Goal: Task Accomplishment & Management: Complete application form

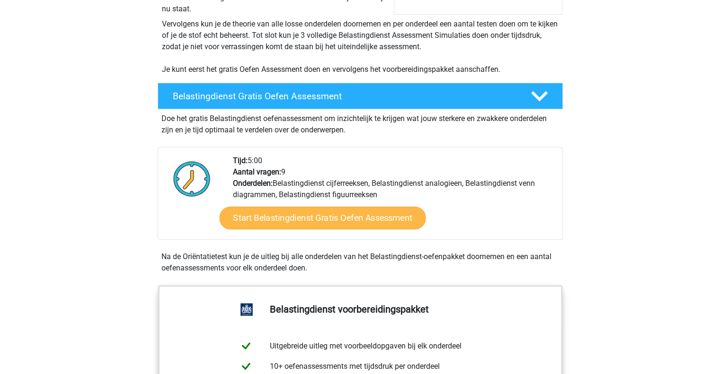
scroll to position [189, 0]
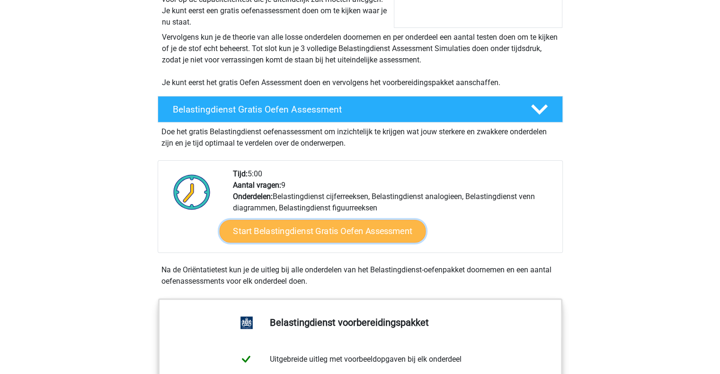
click at [320, 228] on link "Start Belastingdienst Gratis Oefen Assessment" at bounding box center [322, 231] width 206 height 23
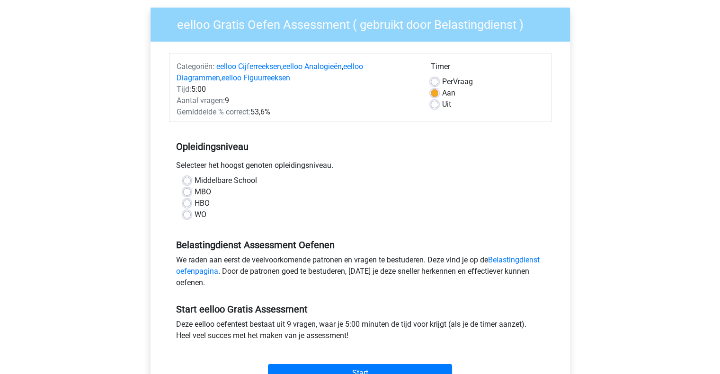
scroll to position [95, 0]
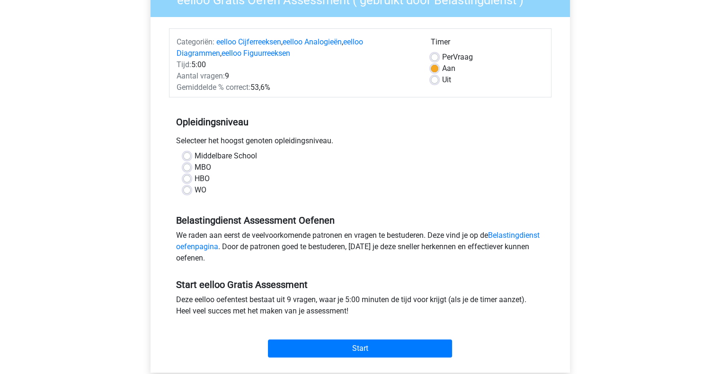
click at [194, 192] on label "WO" at bounding box center [200, 189] width 12 height 11
click at [187, 192] on input "WO" at bounding box center [187, 188] width 8 height 9
radio input "true"
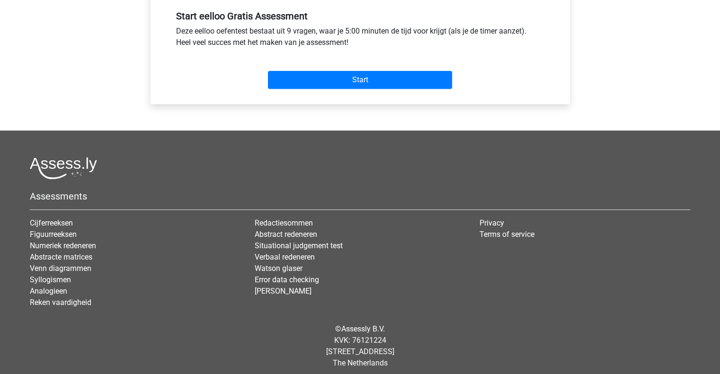
scroll to position [369, 0]
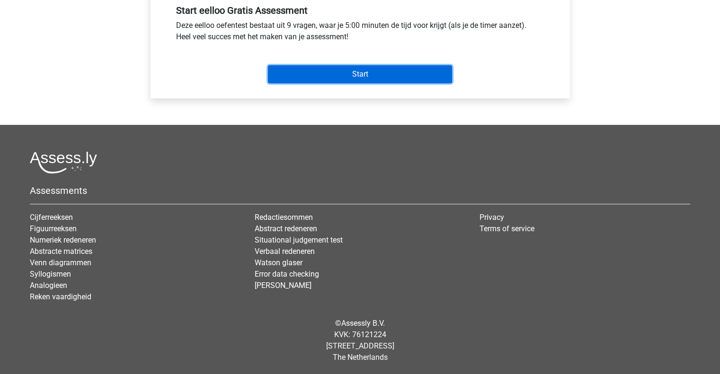
click at [358, 73] on input "Start" at bounding box center [360, 74] width 184 height 18
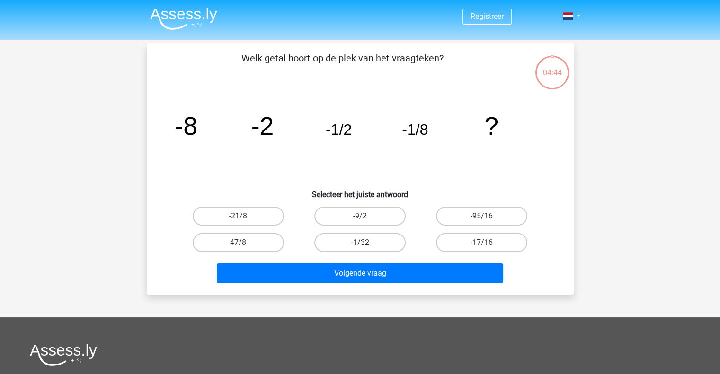
click at [355, 238] on label "-1/32" at bounding box center [359, 242] width 91 height 19
click at [360, 243] on input "-1/32" at bounding box center [363, 246] width 6 height 6
radio input "true"
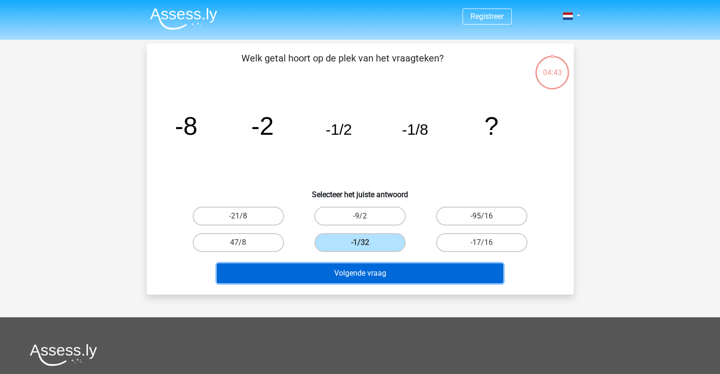
click at [362, 272] on button "Volgende vraag" at bounding box center [360, 273] width 286 height 20
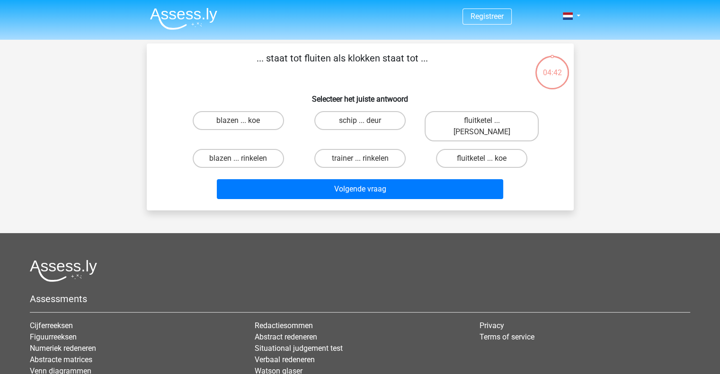
scroll to position [44, 0]
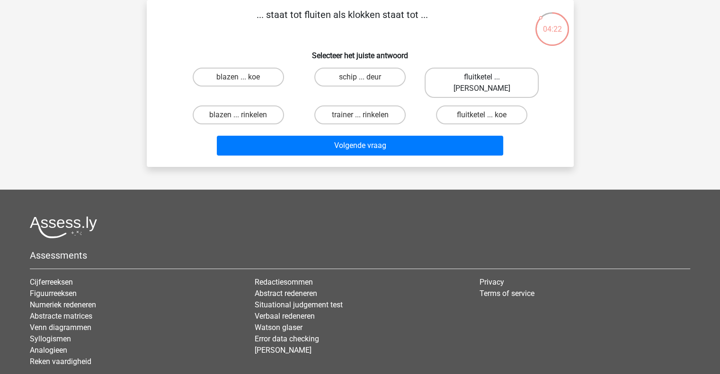
click at [474, 74] on label "fluitketel ... [PERSON_NAME]" at bounding box center [481, 83] width 114 height 30
click at [482, 77] on input "fluitketel ... [PERSON_NAME]" at bounding box center [485, 80] width 6 height 6
radio input "true"
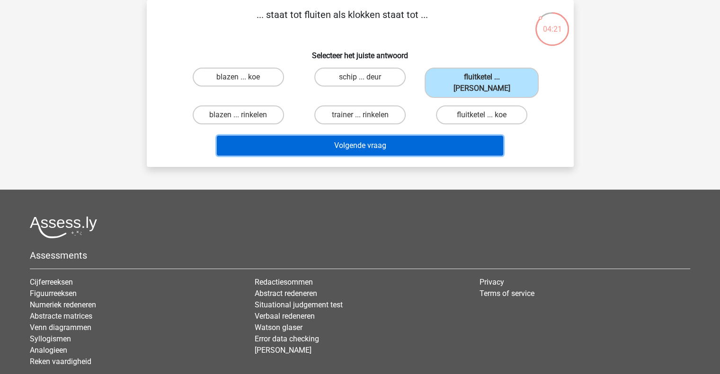
click at [367, 136] on button "Volgende vraag" at bounding box center [360, 146] width 286 height 20
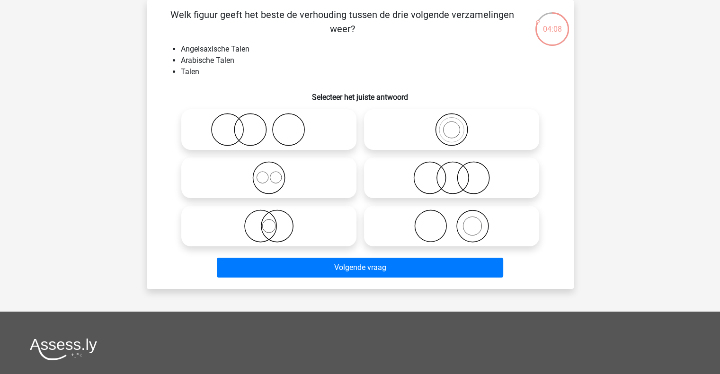
click at [267, 180] on icon at bounding box center [268, 177] width 167 height 33
click at [269, 173] on input "radio" at bounding box center [272, 170] width 6 height 6
radio input "true"
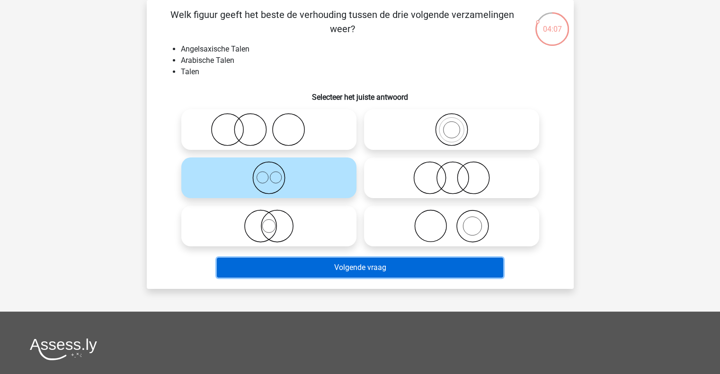
click at [360, 271] on button "Volgende vraag" at bounding box center [360, 268] width 286 height 20
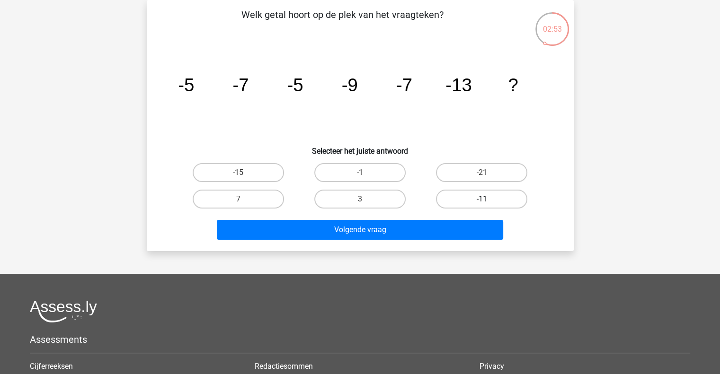
click at [490, 198] on label "-11" at bounding box center [481, 199] width 91 height 19
click at [488, 199] on input "-11" at bounding box center [485, 202] width 6 height 6
radio input "true"
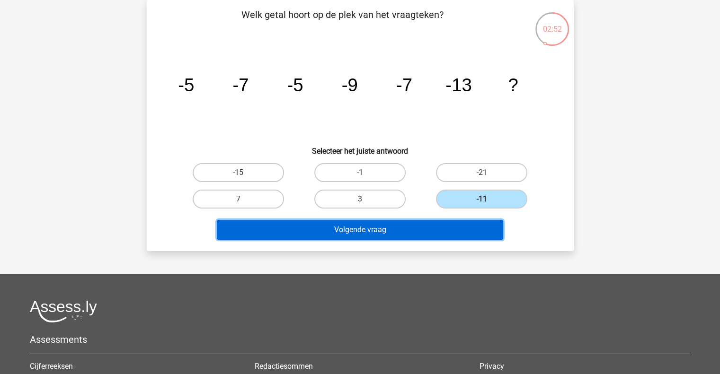
click at [376, 228] on button "Volgende vraag" at bounding box center [360, 230] width 286 height 20
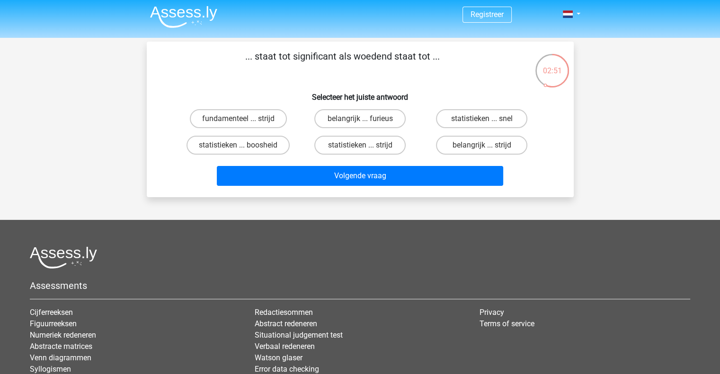
scroll to position [0, 0]
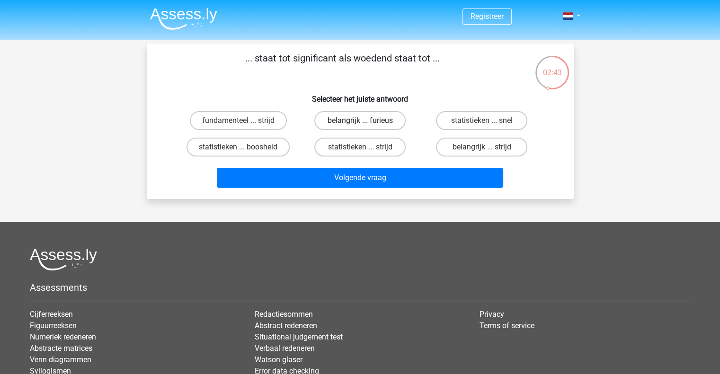
click at [341, 121] on label "belangrijk ... furieus" at bounding box center [359, 120] width 91 height 19
click at [360, 121] on input "belangrijk ... furieus" at bounding box center [363, 124] width 6 height 6
radio input "true"
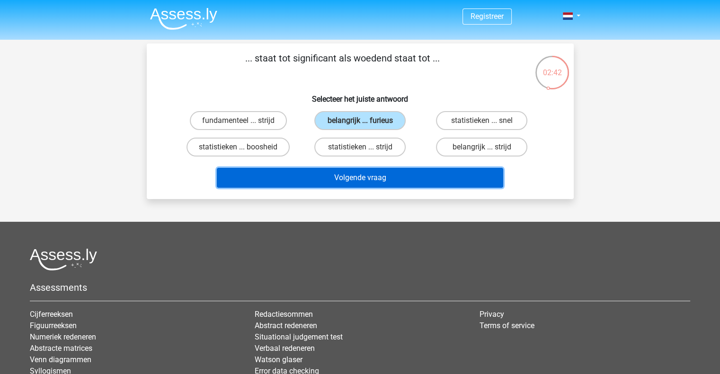
click at [354, 179] on button "Volgende vraag" at bounding box center [360, 178] width 286 height 20
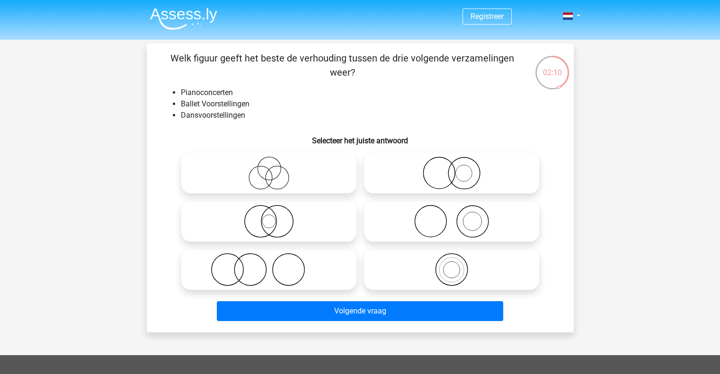
click at [424, 224] on icon at bounding box center [451, 221] width 167 height 33
click at [451, 217] on input "radio" at bounding box center [454, 214] width 6 height 6
radio input "true"
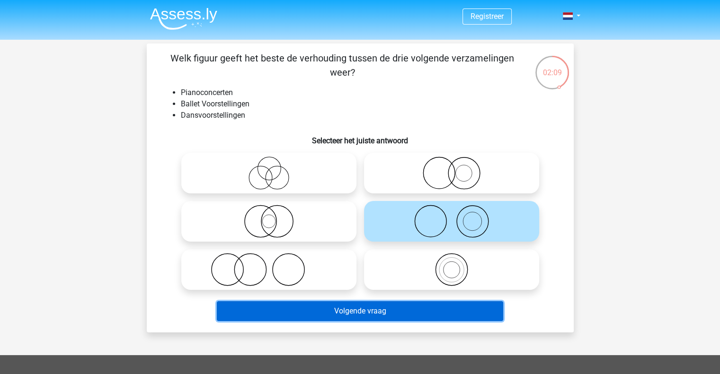
click at [388, 309] on button "Volgende vraag" at bounding box center [360, 311] width 286 height 20
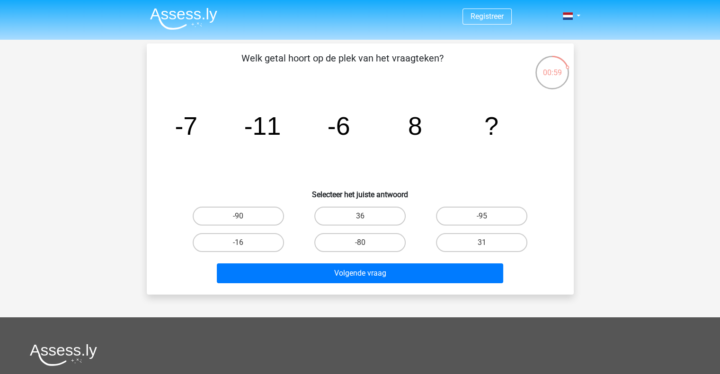
click at [501, 123] on icon "image/svg+xml -7 -11 -6 8 ?" at bounding box center [359, 135] width 381 height 96
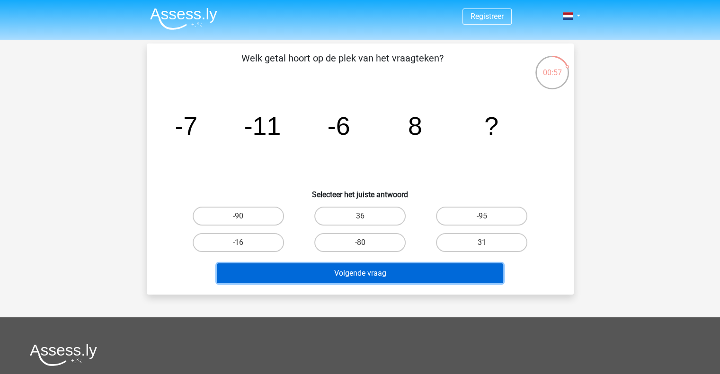
click at [370, 272] on button "Volgende vraag" at bounding box center [360, 273] width 286 height 20
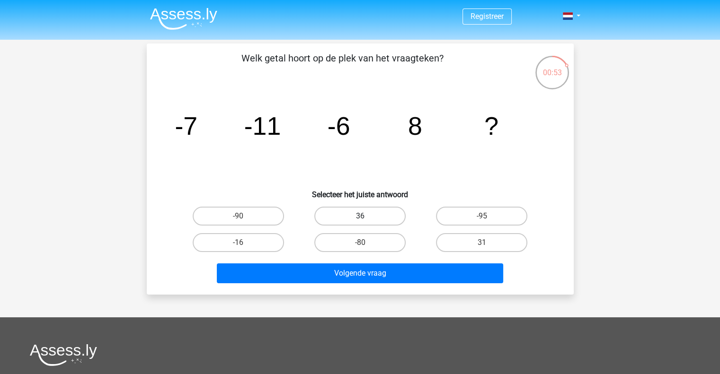
click at [360, 215] on label "36" at bounding box center [359, 216] width 91 height 19
click at [360, 216] on input "36" at bounding box center [363, 219] width 6 height 6
radio input "true"
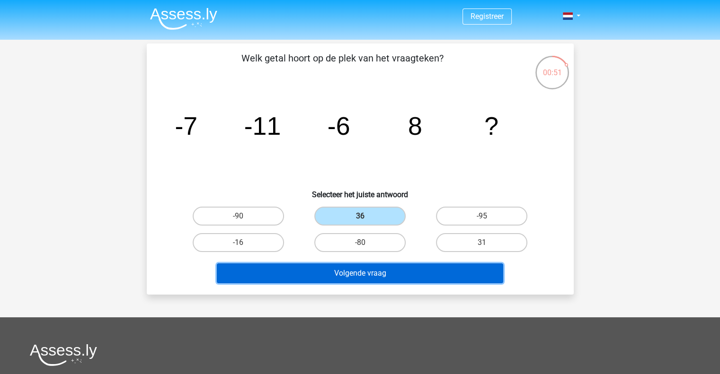
click at [367, 273] on button "Volgende vraag" at bounding box center [360, 273] width 286 height 20
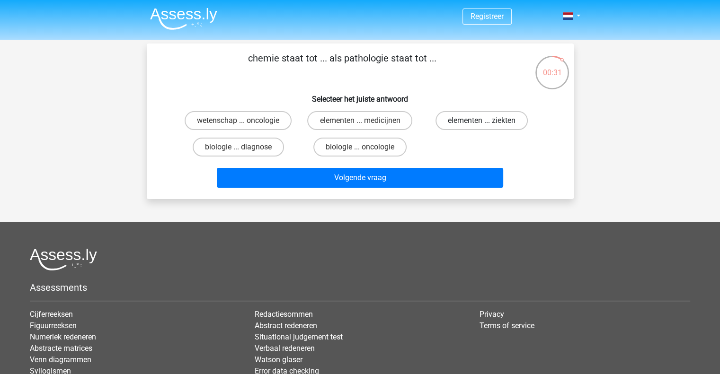
click at [467, 117] on label "elementen ... ziekten" at bounding box center [481, 120] width 92 height 19
click at [482, 121] on input "elementen ... ziekten" at bounding box center [485, 124] width 6 height 6
radio input "true"
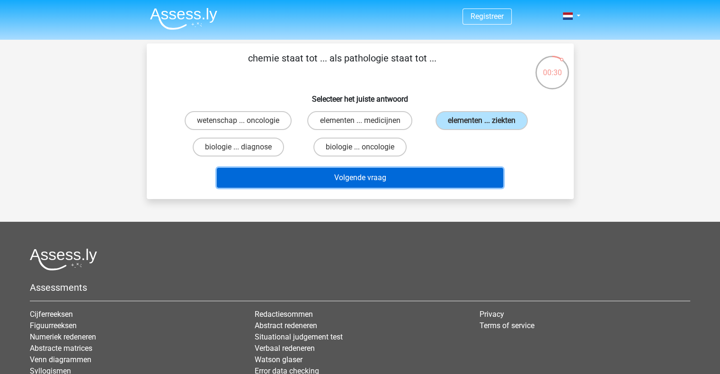
click at [376, 176] on button "Volgende vraag" at bounding box center [360, 178] width 286 height 20
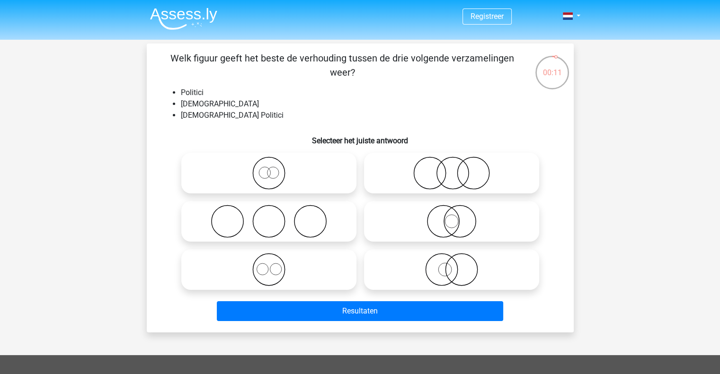
click at [272, 176] on icon at bounding box center [268, 173] width 167 height 33
click at [272, 168] on input "radio" at bounding box center [272, 165] width 6 height 6
radio input "true"
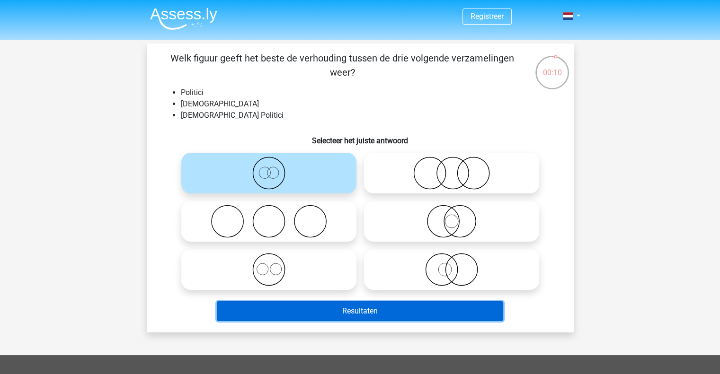
click at [348, 310] on button "Resultaten" at bounding box center [360, 311] width 286 height 20
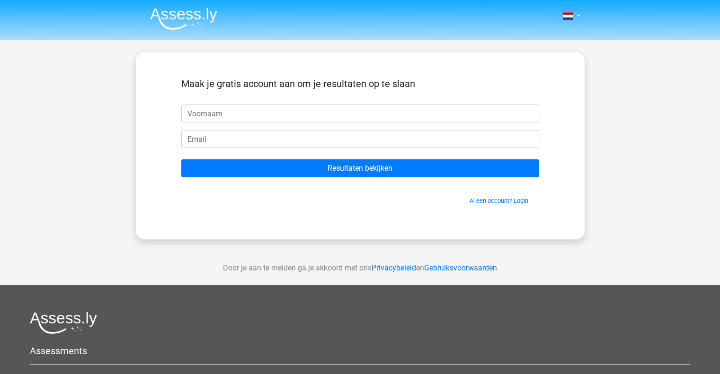
click at [199, 115] on input "text" at bounding box center [360, 114] width 358 height 18
type input "Monique"
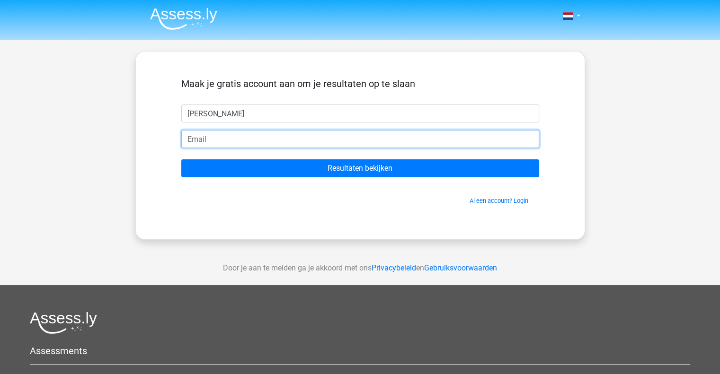
click at [216, 134] on input "email" at bounding box center [360, 139] width 358 height 18
type input "heetebmo@hotmail.com"
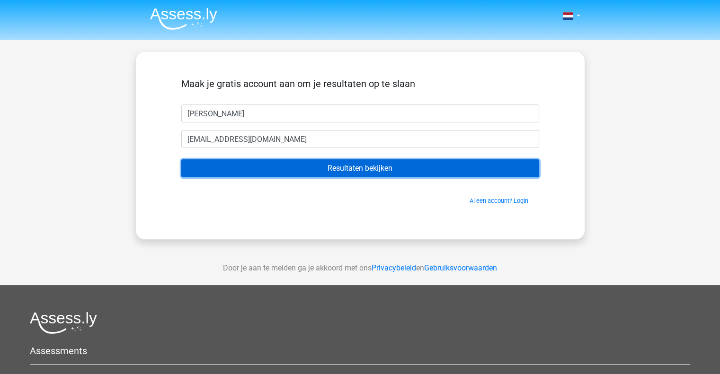
click at [359, 167] on input "Resultaten bekijken" at bounding box center [360, 168] width 358 height 18
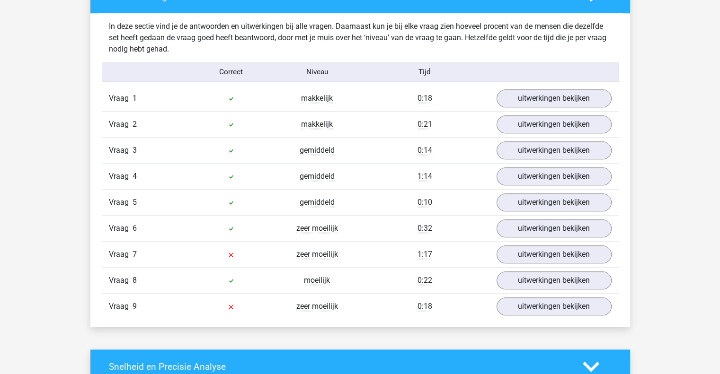
scroll to position [993, 0]
click at [551, 251] on link "uitwerkingen bekijken" at bounding box center [553, 255] width 132 height 21
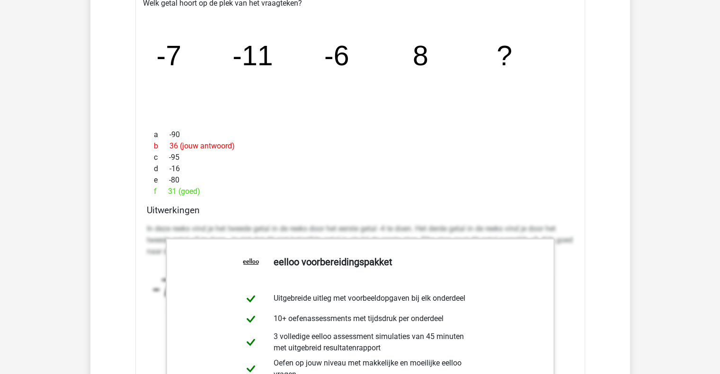
scroll to position [1277, 0]
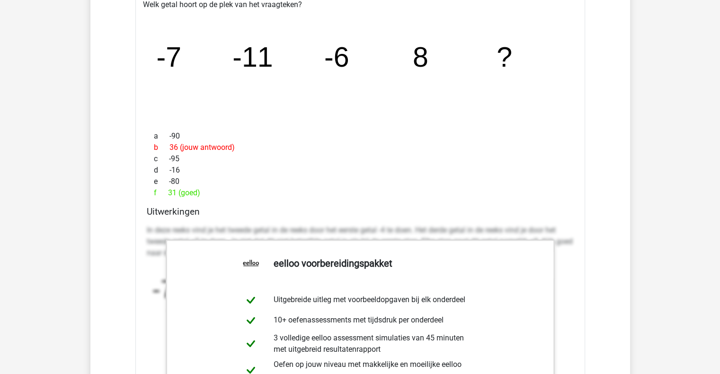
click at [506, 183] on div "e -80" at bounding box center [360, 181] width 427 height 11
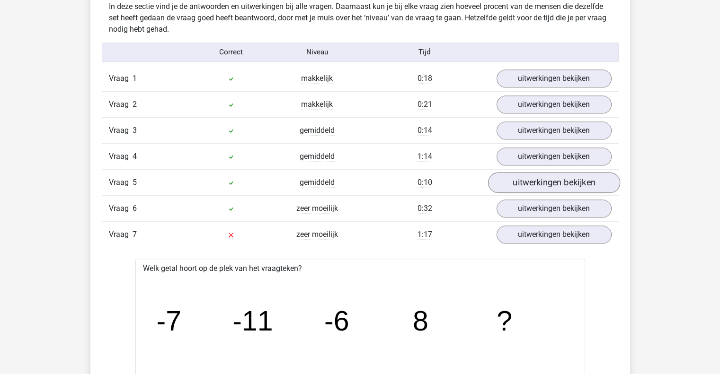
scroll to position [1088, 0]
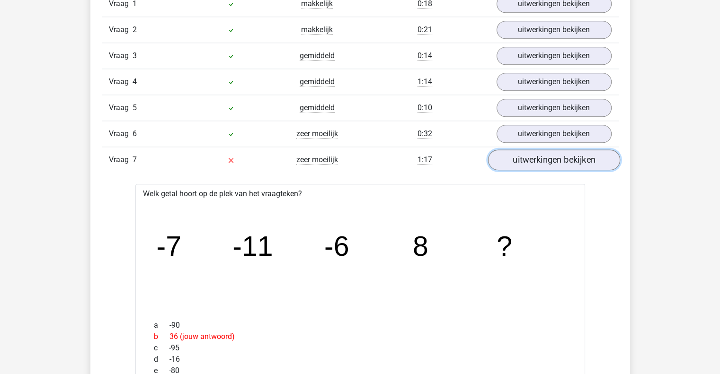
click at [536, 157] on link "uitwerkingen bekijken" at bounding box center [553, 160] width 132 height 21
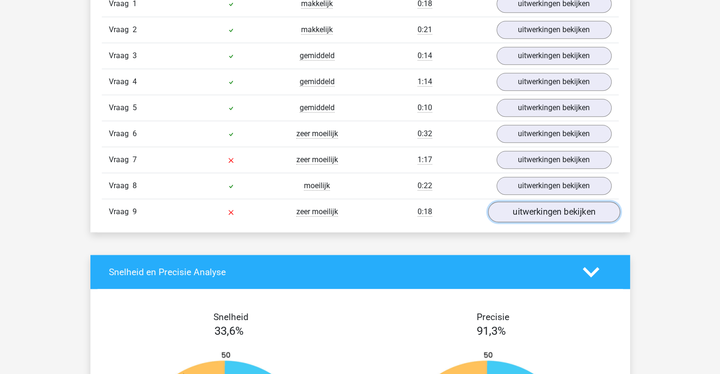
click at [554, 210] on link "uitwerkingen bekijken" at bounding box center [553, 212] width 132 height 21
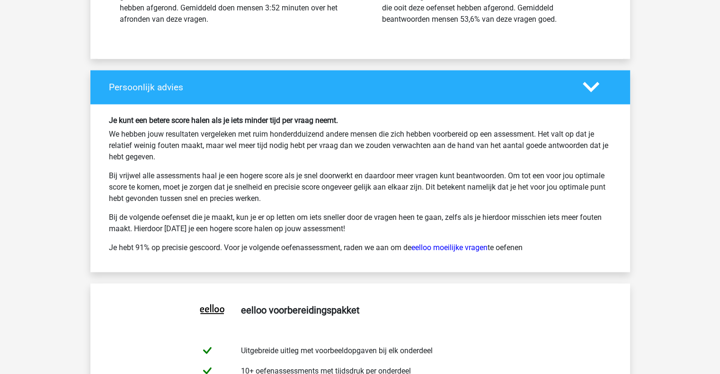
scroll to position [2223, 0]
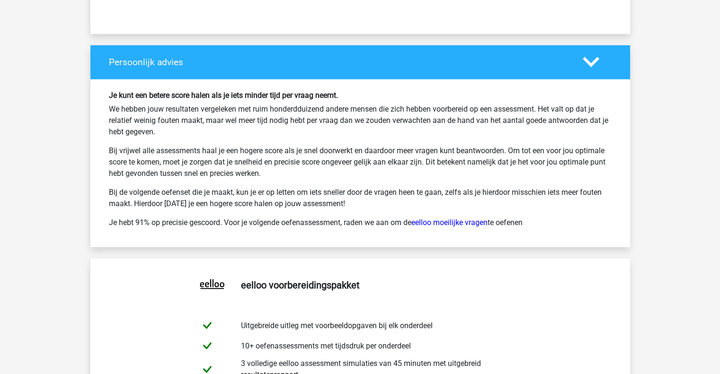
click at [258, 97] on div "Je kunt een betere score halen als je iets minder tijd per vraag neemt. We hebb…" at bounding box center [360, 163] width 517 height 145
click at [262, 92] on h6 "Je kunt een betere score halen als je iets minder tijd per vraag neemt." at bounding box center [360, 95] width 502 height 9
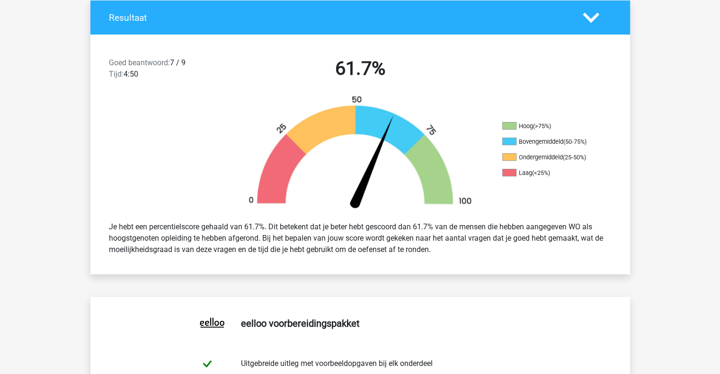
scroll to position [0, 0]
